Goal: Understand process/instructions: Learn how to perform a task or action

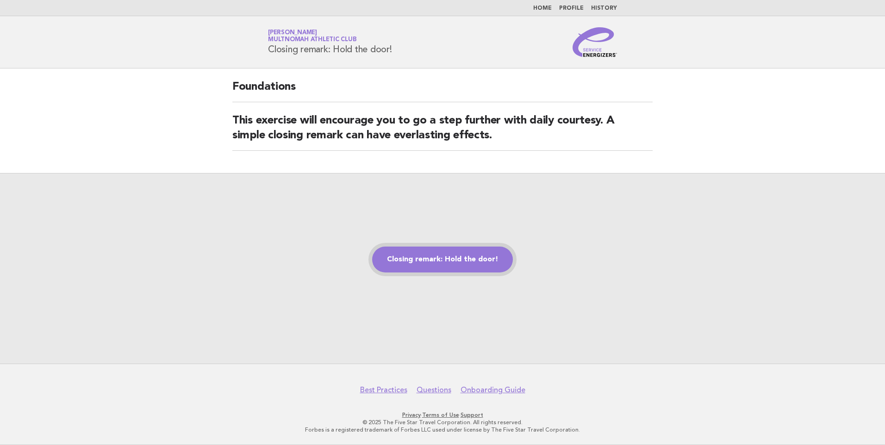
click at [446, 257] on link "Closing remark: Hold the door!" at bounding box center [442, 260] width 141 height 26
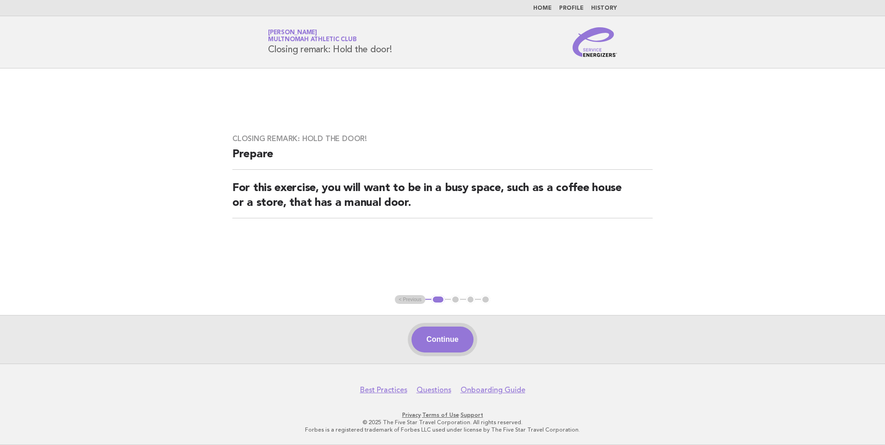
click at [446, 335] on button "Continue" at bounding box center [442, 340] width 62 height 26
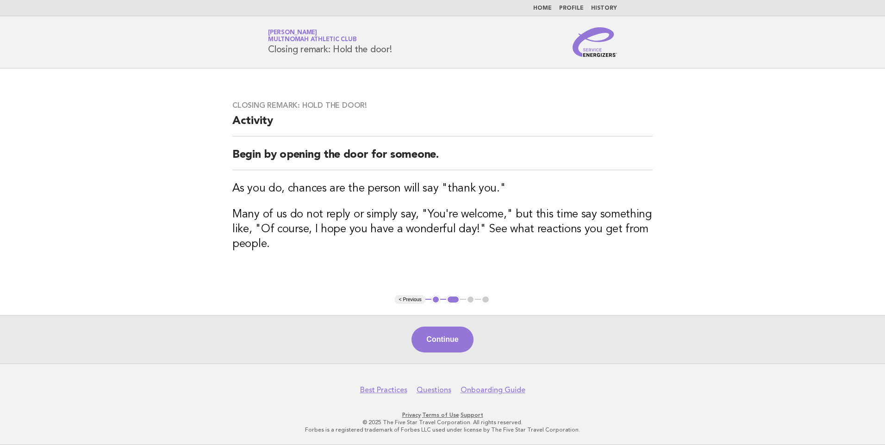
click at [446, 338] on button "Continue" at bounding box center [442, 340] width 62 height 26
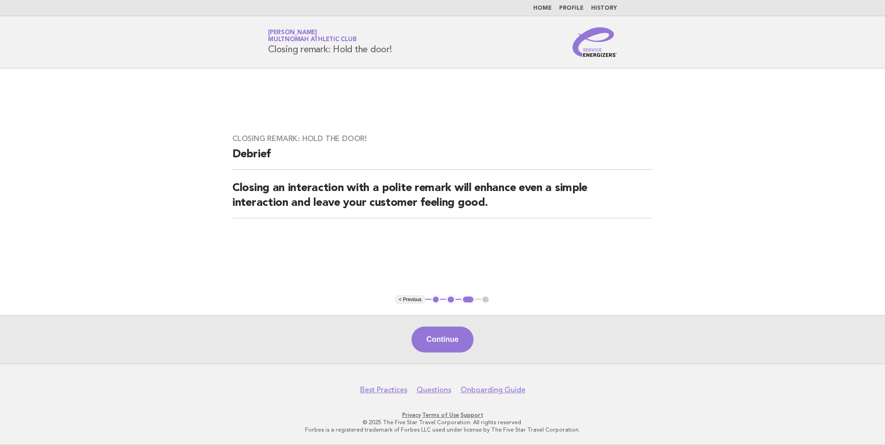
click at [446, 338] on button "Continue" at bounding box center [442, 340] width 62 height 26
